Goal: Information Seeking & Learning: Learn about a topic

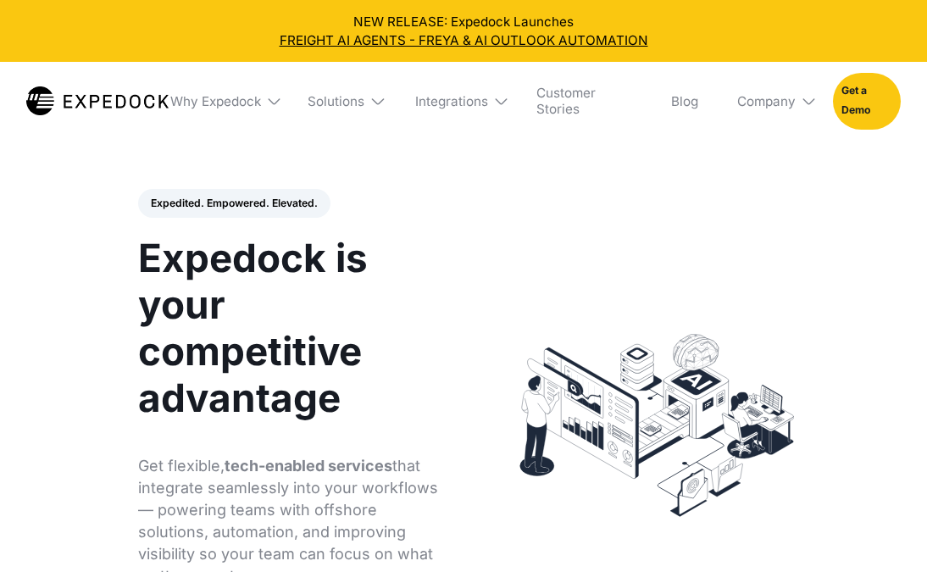
select select
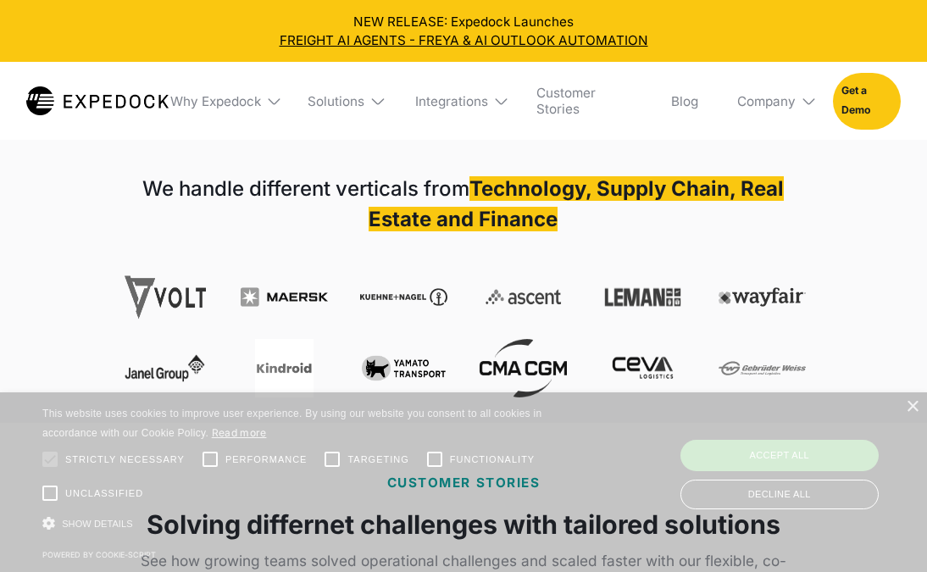
scroll to position [609, 0]
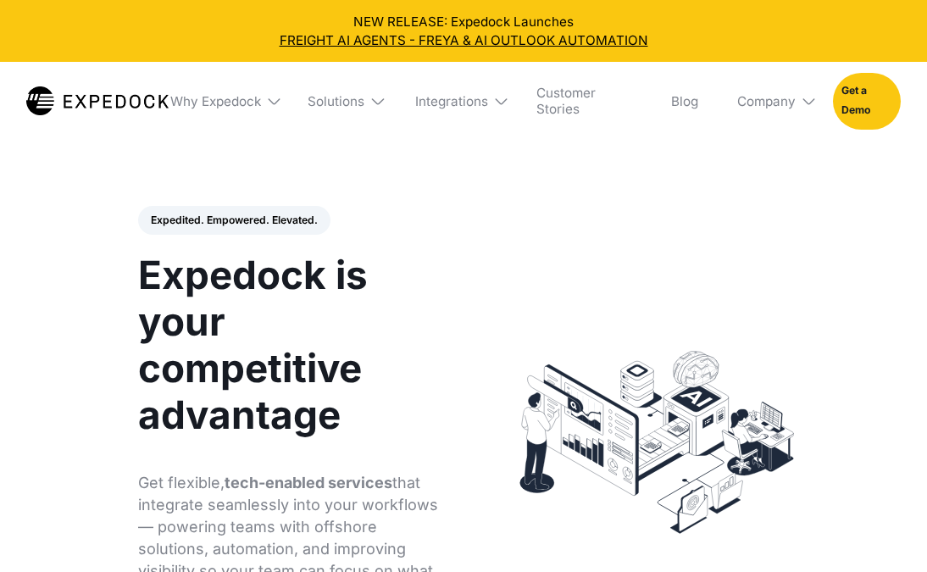
select select
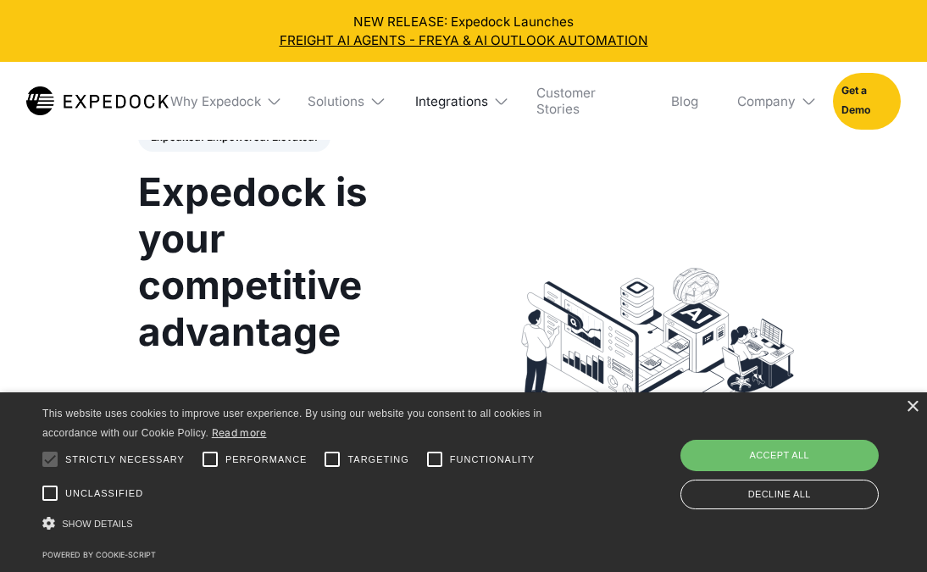
scroll to position [84, 0]
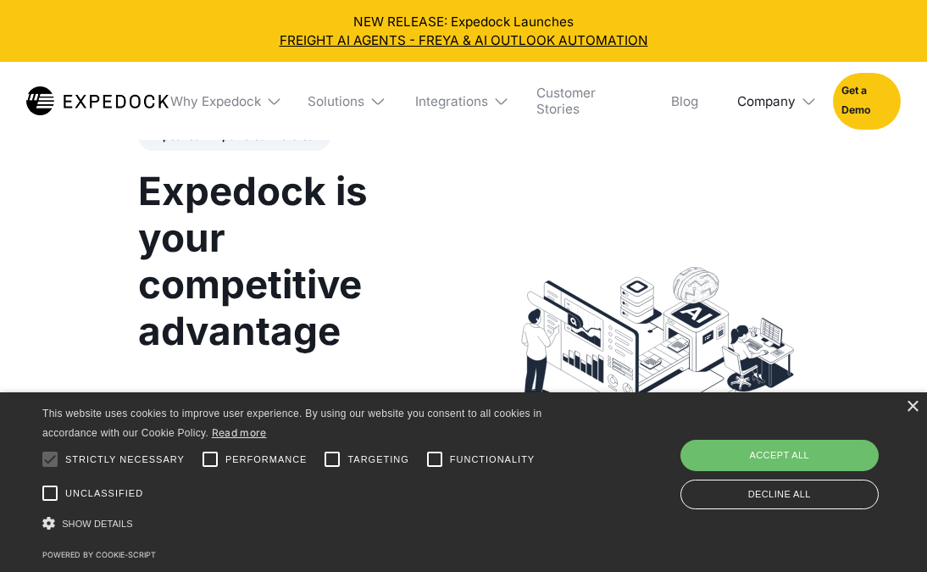
click at [774, 104] on div "Company" at bounding box center [766, 101] width 58 height 16
click at [786, 169] on link "About Us" at bounding box center [773, 161] width 96 height 42
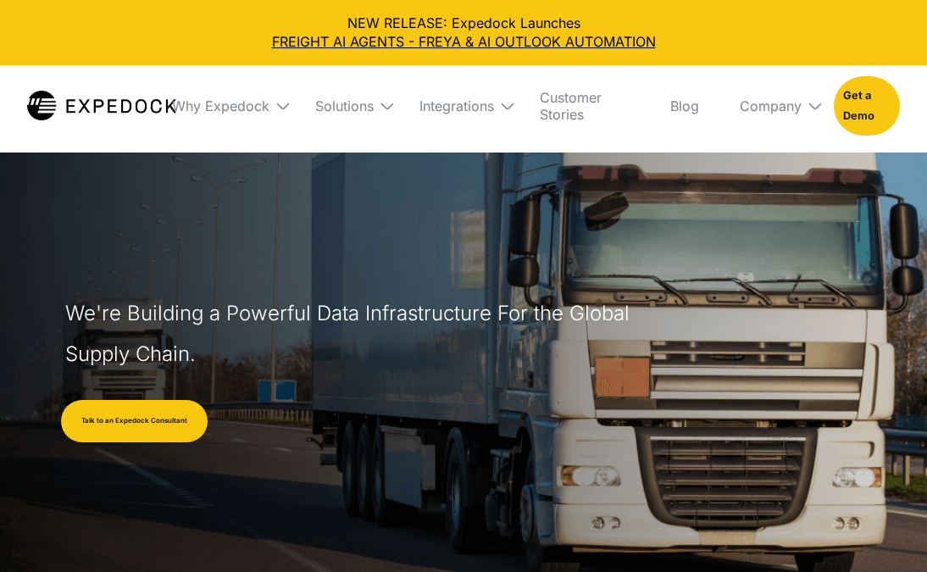
select select
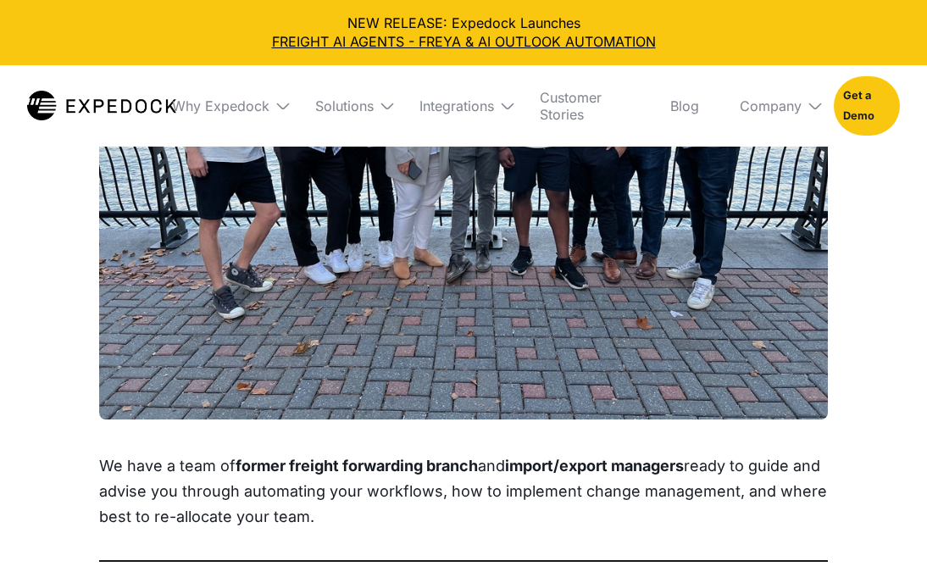
scroll to position [1786, 0]
